Goal: Transaction & Acquisition: Book appointment/travel/reservation

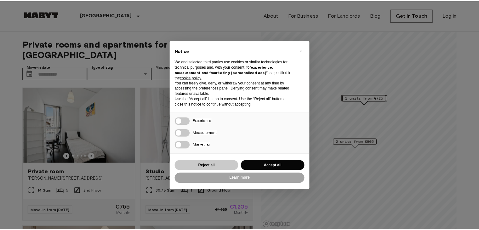
scroll to position [31, 0]
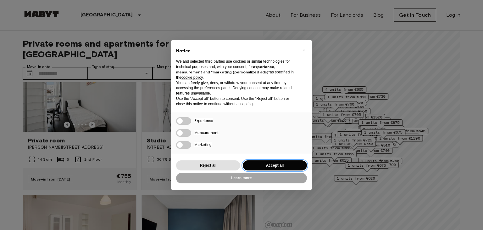
click at [271, 168] on button "Accept all" at bounding box center [275, 165] width 64 height 10
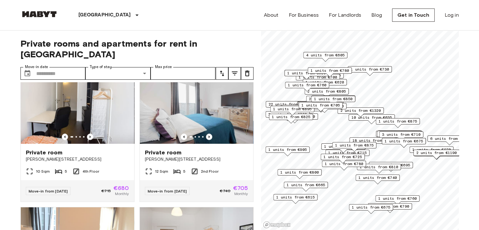
scroll to position [711, 0]
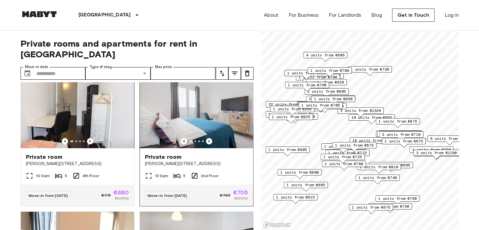
click at [215, 123] on img at bounding box center [196, 110] width 113 height 76
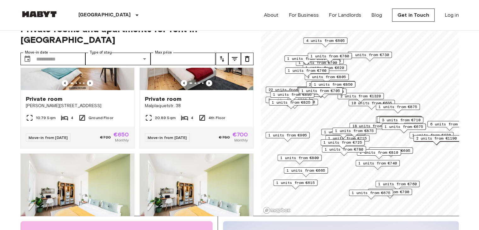
scroll to position [2006, 0]
click at [188, 87] on img at bounding box center [196, 52] width 113 height 76
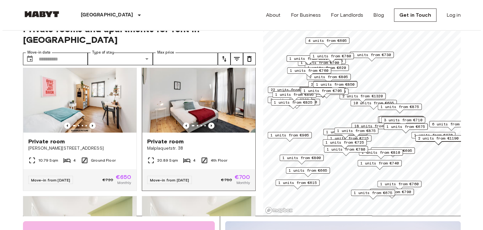
scroll to position [1912, 0]
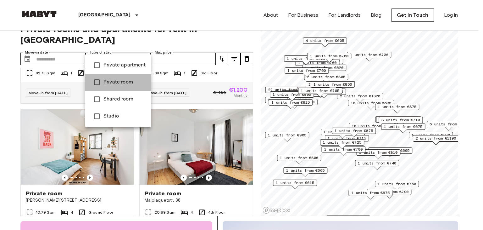
click at [123, 76] on li "Private room" at bounding box center [118, 82] width 66 height 17
type input "**********"
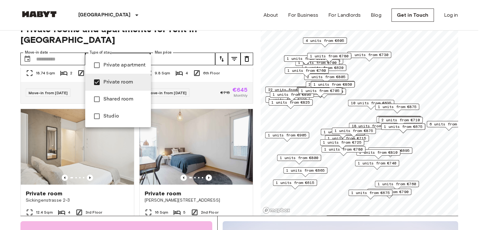
scroll to position [1485, 0]
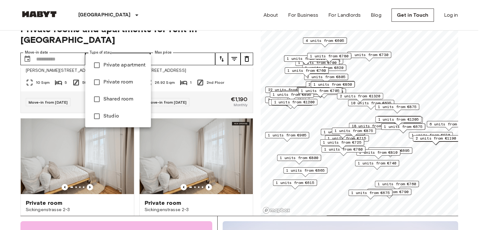
scroll to position [1912, 0]
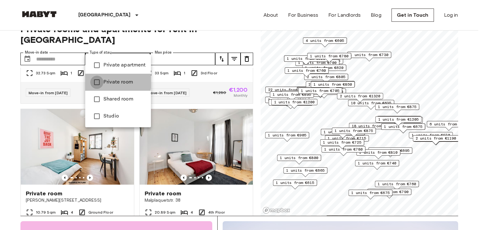
type input "**********"
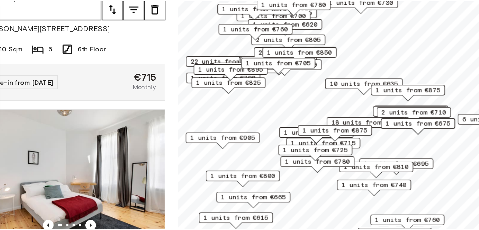
scroll to position [14, 0]
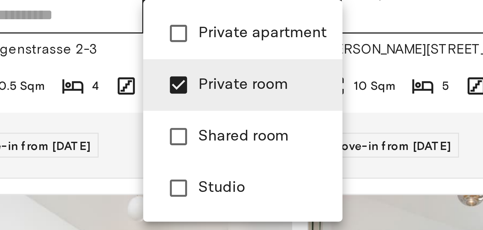
drag, startPoint x: 403, startPoint y: 135, endPoint x: 165, endPoint y: 97, distance: 241.0
click at [165, 97] on div at bounding box center [241, 115] width 483 height 230
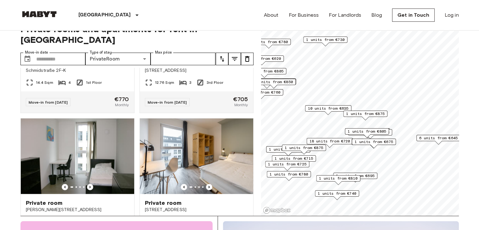
scroll to position [774, 0]
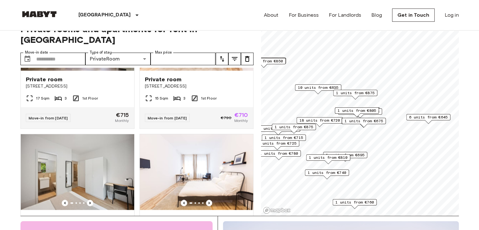
scroll to position [631, 0]
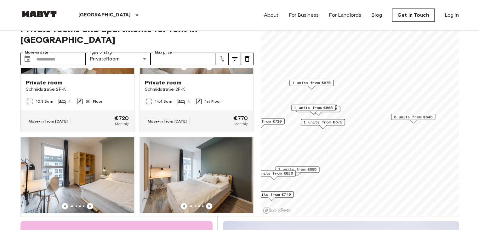
scroll to position [205, 0]
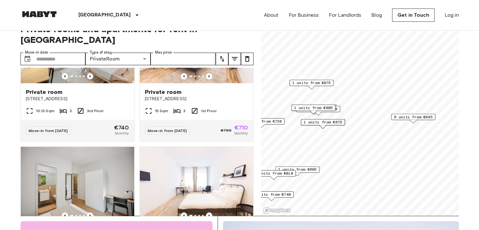
click at [411, 116] on span "6 units from €645" at bounding box center [413, 117] width 38 height 6
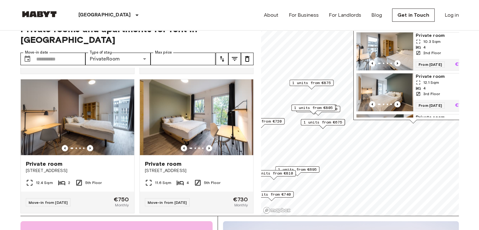
scroll to position [828, 0]
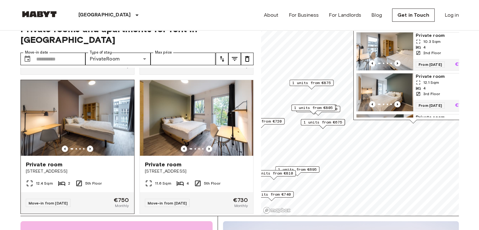
click at [79, 126] on img at bounding box center [77, 118] width 113 height 76
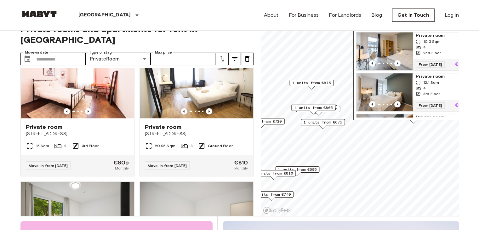
scroll to position [1005, 0]
click at [194, 96] on img at bounding box center [196, 80] width 113 height 76
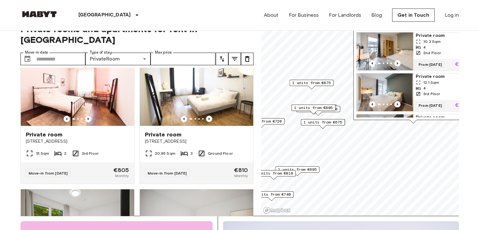
scroll to position [996, 0]
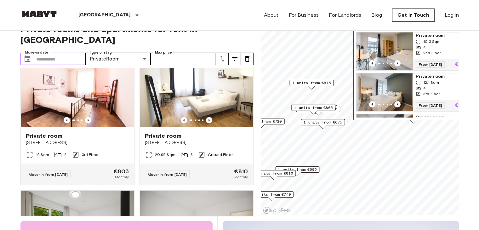
click at [70, 53] on input "Move-in date" at bounding box center [60, 59] width 49 height 13
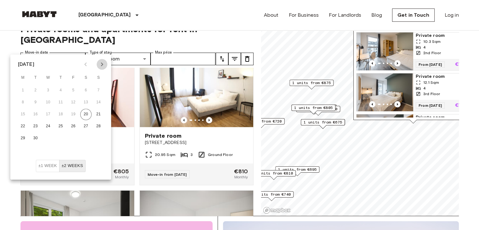
click at [102, 62] on icon "Next month" at bounding box center [102, 64] width 8 height 8
click at [37, 113] on button "14" at bounding box center [35, 114] width 11 height 11
type input "**********"
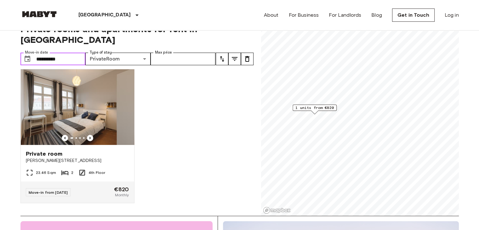
scroll to position [1, 0]
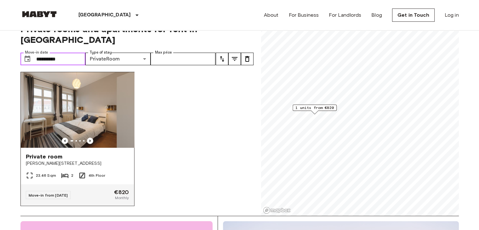
click at [102, 119] on img at bounding box center [77, 110] width 113 height 76
click at [88, 113] on img at bounding box center [77, 110] width 113 height 76
click at [79, 107] on img at bounding box center [77, 110] width 113 height 76
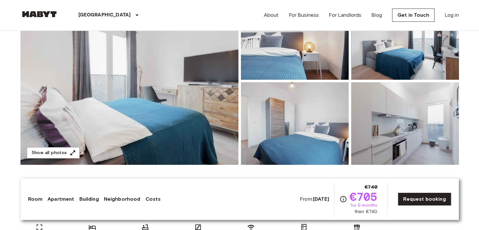
scroll to position [85, 0]
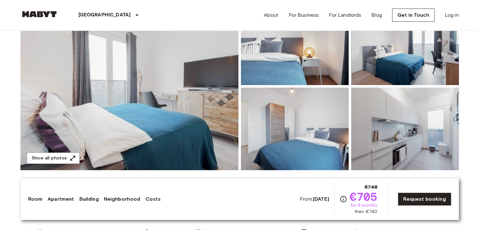
click at [202, 110] on img at bounding box center [129, 86] width 218 height 167
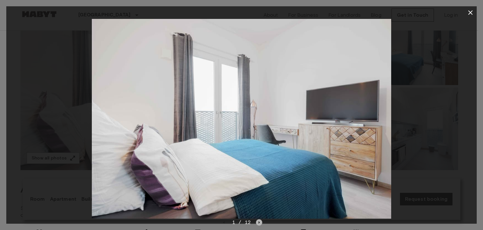
click at [258, 223] on icon "Next image" at bounding box center [259, 222] width 6 height 6
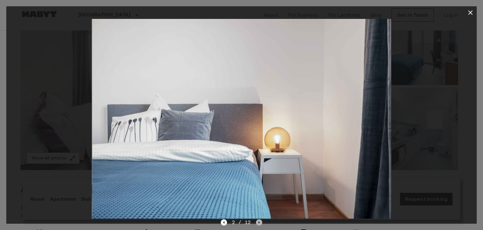
click at [258, 223] on icon "Next image" at bounding box center [259, 222] width 6 height 6
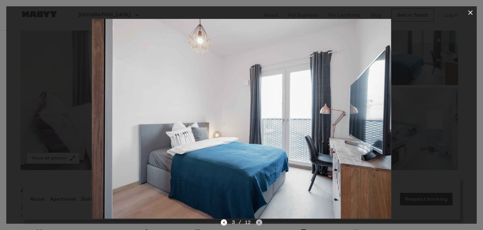
click at [258, 223] on icon "Next image" at bounding box center [259, 222] width 6 height 6
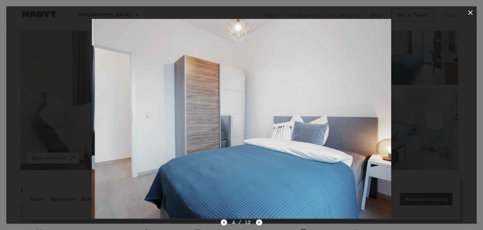
click at [258, 223] on icon "Next image" at bounding box center [259, 222] width 6 height 6
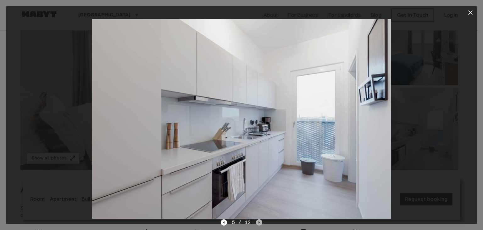
click at [258, 223] on icon "Next image" at bounding box center [259, 222] width 6 height 6
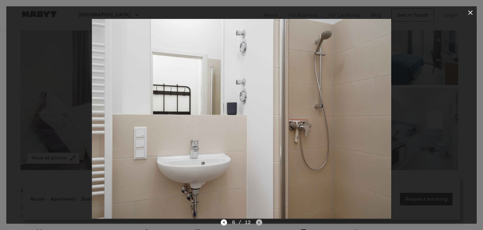
click at [258, 223] on icon "Next image" at bounding box center [259, 222] width 6 height 6
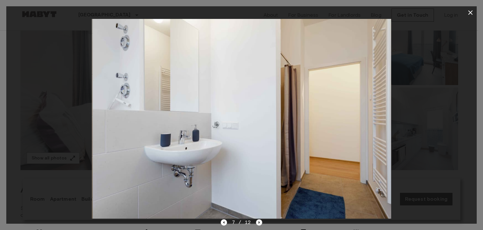
click at [258, 223] on icon "Next image" at bounding box center [259, 222] width 6 height 6
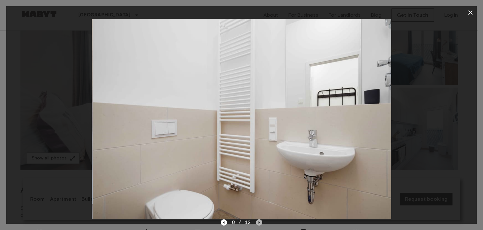
click at [258, 223] on icon "Next image" at bounding box center [259, 222] width 6 height 6
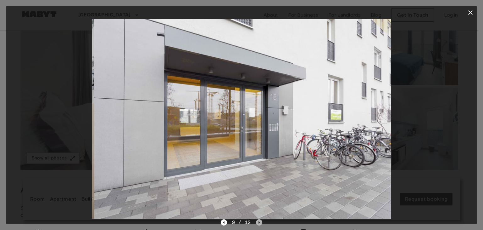
click at [258, 223] on icon "Next image" at bounding box center [259, 222] width 6 height 6
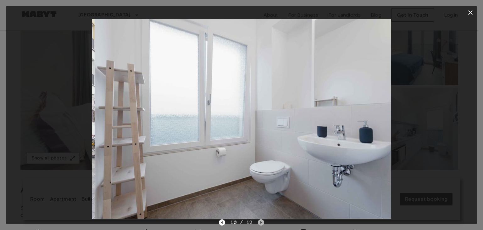
click at [258, 223] on icon "Next image" at bounding box center [261, 222] width 6 height 6
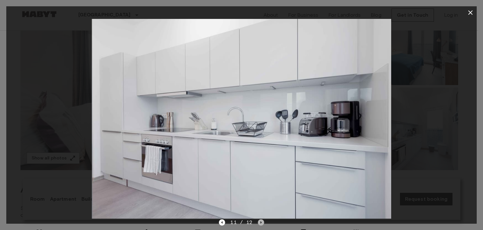
click at [258, 223] on icon "Next image" at bounding box center [261, 222] width 6 height 6
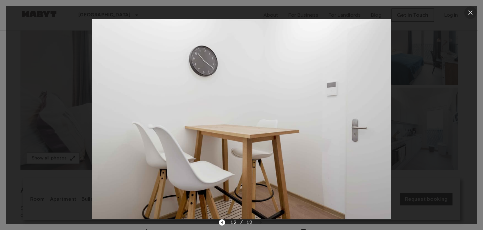
click at [470, 13] on icon "button" at bounding box center [471, 12] width 4 height 4
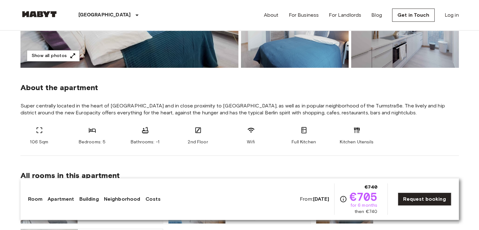
scroll to position [182, 0]
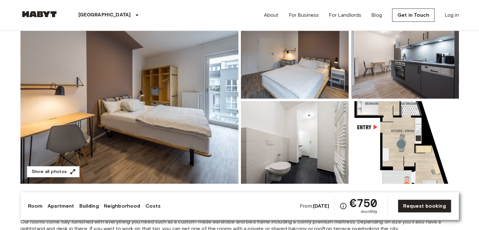
scroll to position [65, 0]
click at [382, 129] on img at bounding box center [405, 142] width 108 height 82
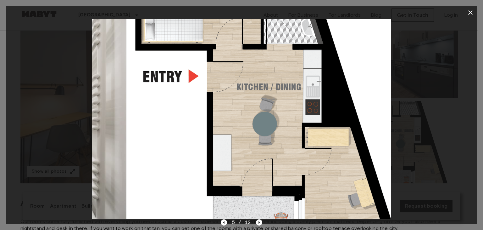
drag, startPoint x: 306, startPoint y: 104, endPoint x: 149, endPoint y: 124, distance: 158.0
click at [149, 124] on img at bounding box center [276, 119] width 300 height 200
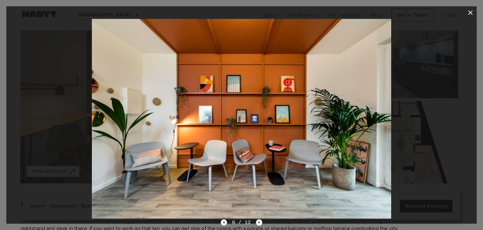
click at [290, 130] on img at bounding box center [242, 119] width 300 height 200
click at [433, 141] on div at bounding box center [241, 119] width 471 height 200
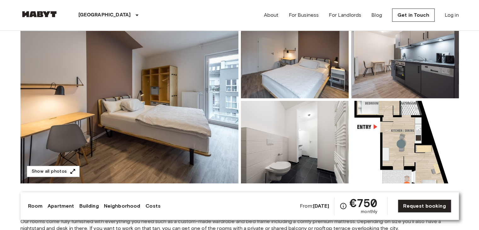
click at [138, 127] on img at bounding box center [129, 99] width 218 height 167
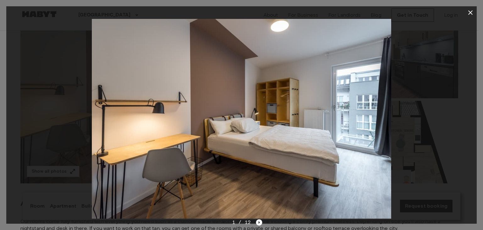
click at [398, 141] on div at bounding box center [241, 119] width 471 height 200
click at [355, 135] on img at bounding box center [242, 119] width 300 height 200
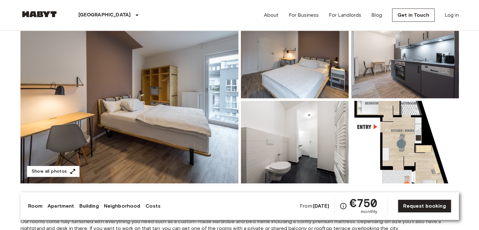
click at [344, 77] on img at bounding box center [295, 57] width 108 height 82
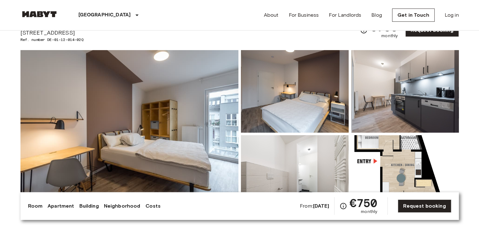
scroll to position [0, 0]
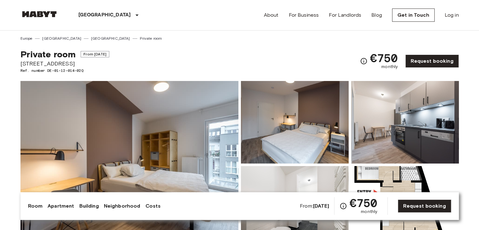
drag, startPoint x: 74, startPoint y: 65, endPoint x: 20, endPoint y: 65, distance: 54.1
copy span "Einbecker Straße 27"
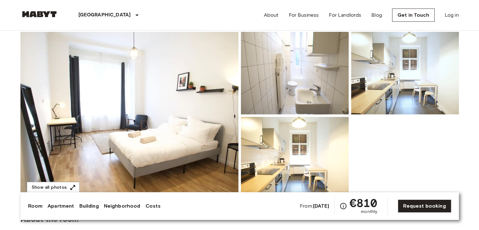
scroll to position [44, 0]
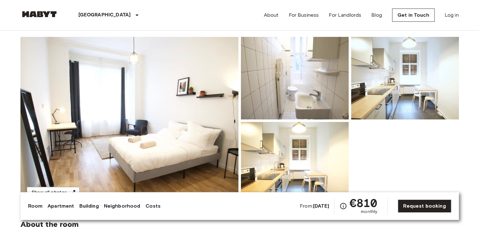
click at [188, 114] on img at bounding box center [129, 120] width 218 height 167
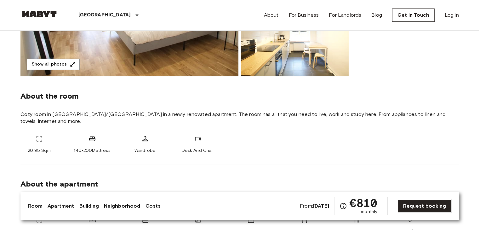
scroll to position [172, 0]
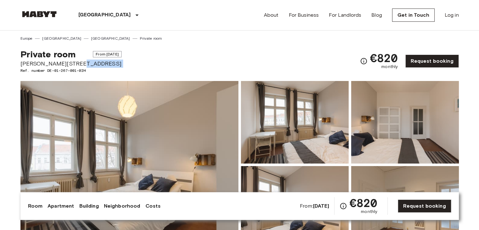
drag, startPoint x: 73, startPoint y: 62, endPoint x: 0, endPoint y: 68, distance: 73.3
drag, startPoint x: 20, startPoint y: 63, endPoint x: 75, endPoint y: 61, distance: 54.8
click at [75, 61] on span "[PERSON_NAME][STREET_ADDRESS]" at bounding box center [70, 63] width 101 height 8
copy span "[PERSON_NAME][STREET_ADDRESS]"
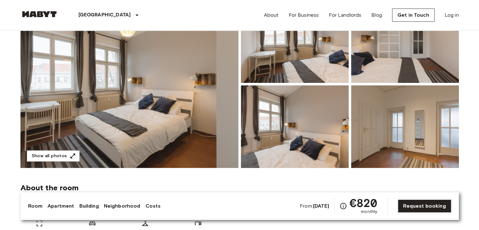
scroll to position [85, 0]
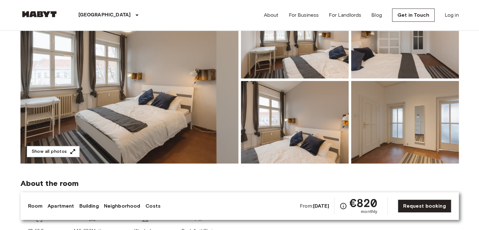
click at [148, 98] on img at bounding box center [129, 79] width 218 height 167
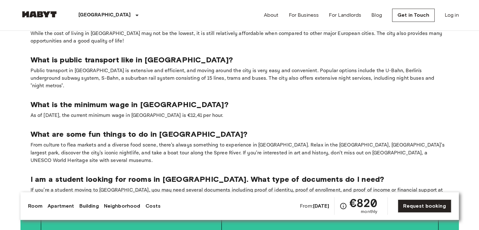
scroll to position [1048, 0]
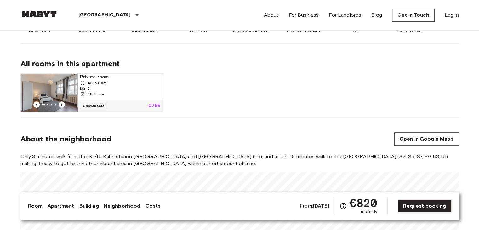
scroll to position [366, 0]
click at [419, 137] on link "Open in Google Maps" at bounding box center [426, 138] width 65 height 13
